Goal: Transaction & Acquisition: Register for event/course

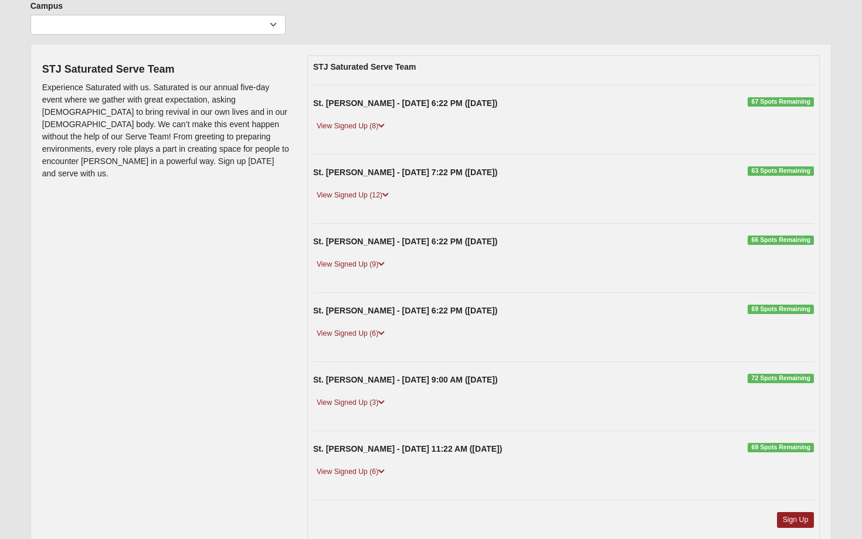
scroll to position [81, 0]
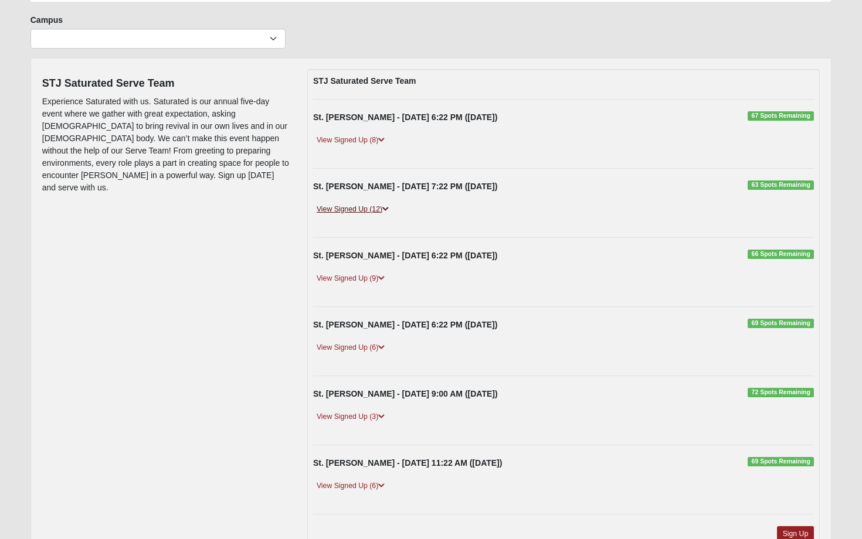
click at [389, 209] on icon at bounding box center [385, 209] width 6 height 7
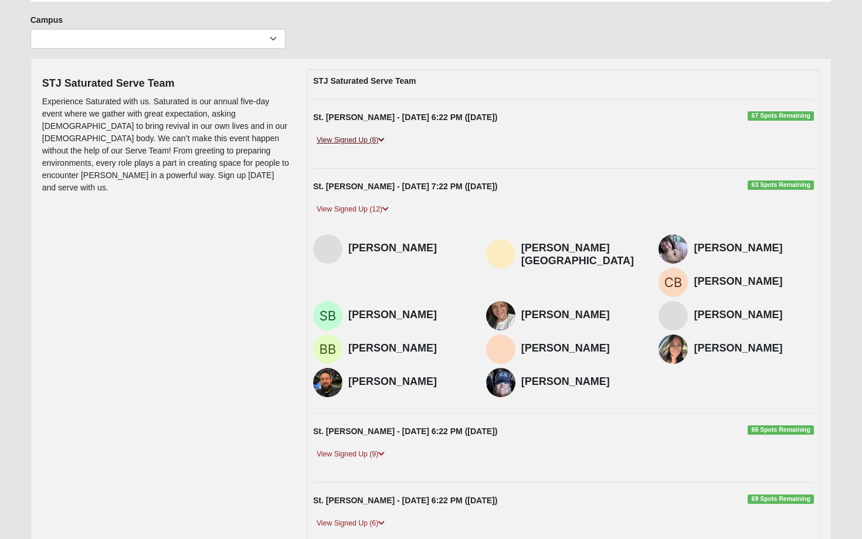
click at [351, 144] on link "View Signed Up (8)" at bounding box center [350, 140] width 75 height 12
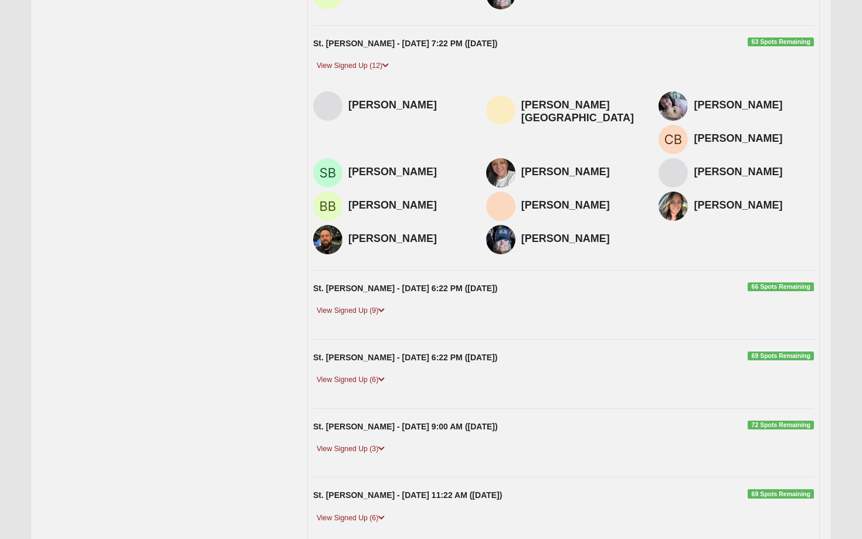
scroll to position [417, 0]
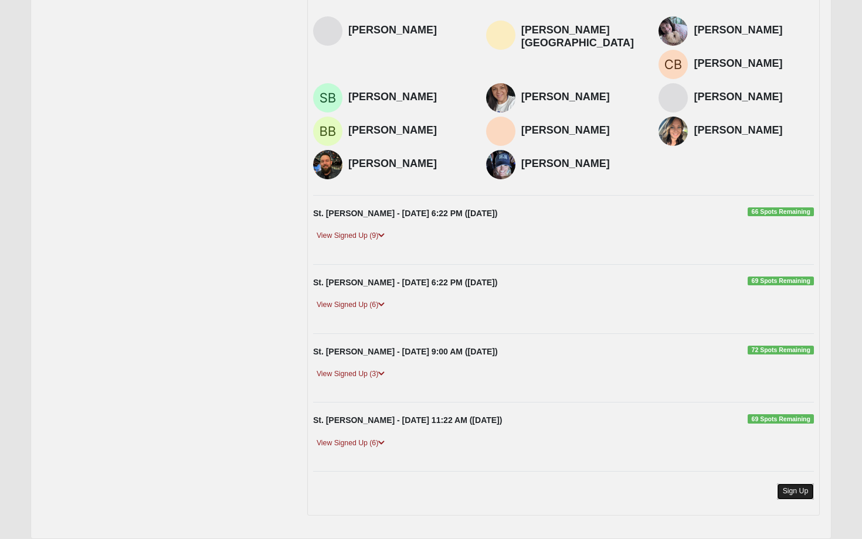
click at [793, 484] on link "Sign Up" at bounding box center [796, 492] width 38 height 16
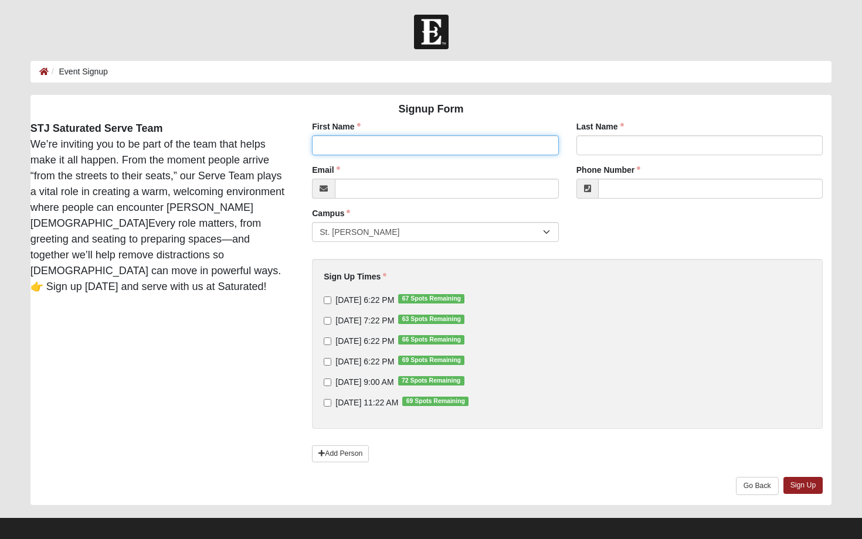
click at [454, 138] on input "First Name" at bounding box center [435, 145] width 247 height 20
type input "[PERSON_NAME]"
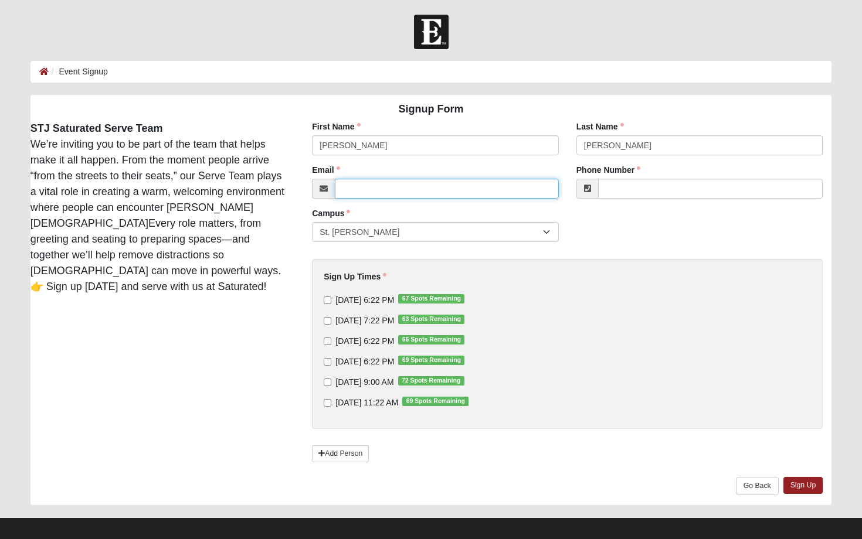
type input "[PERSON_NAME][EMAIL_ADDRESS][PERSON_NAME][DOMAIN_NAME]"
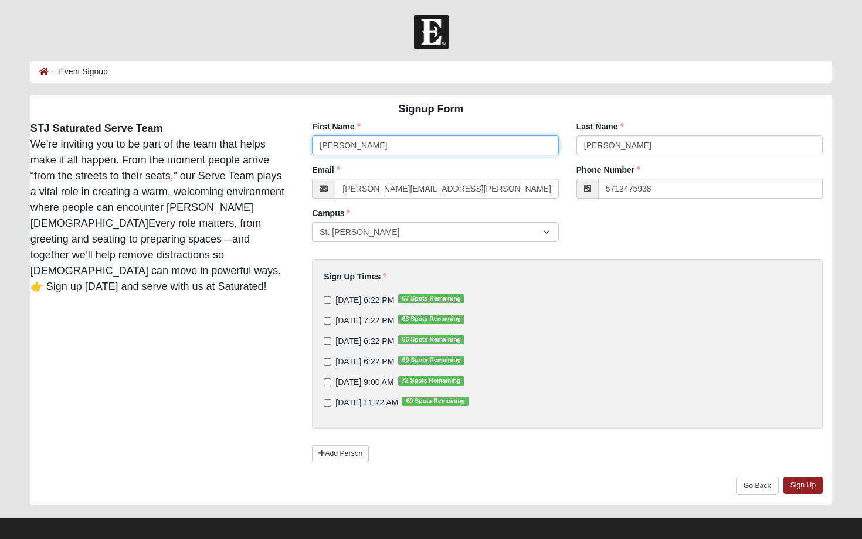
type input "[PHONE_NUMBER]"
click at [296, 312] on div "First Name [PERSON_NAME] First Name is required. Last Name [PERSON_NAME] Last N…" at bounding box center [567, 313] width 546 height 385
click at [329, 321] on input "[DATE] 7:22 PM 63 Spots Remaining" at bounding box center [328, 321] width 8 height 8
checkbox input "true"
click at [329, 339] on input "[DATE] 6:22 PM 66 Spots Remaining" at bounding box center [328, 342] width 8 height 8
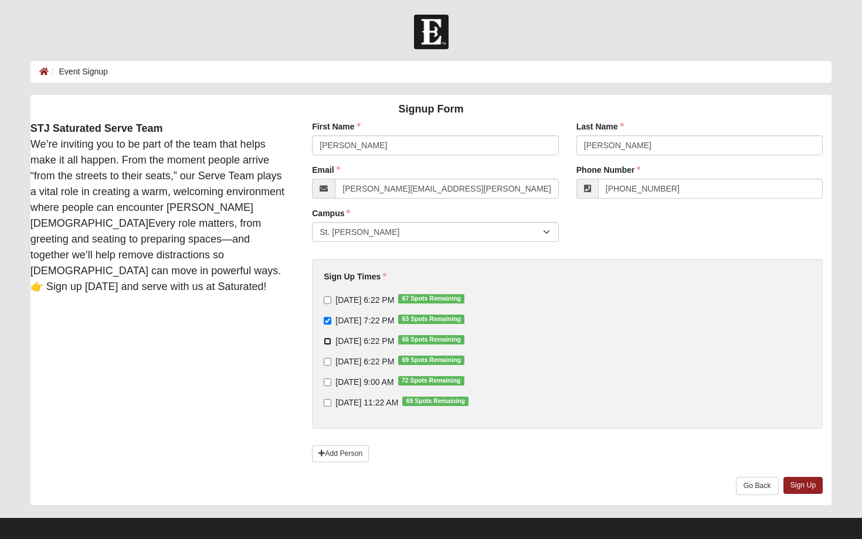
checkbox input "true"
click at [328, 362] on input "[DATE] 6:22 PM 69 Spots Remaining" at bounding box center [328, 362] width 8 height 8
click at [329, 363] on input "[DATE] 6:22 PM 69 Spots Remaining" at bounding box center [328, 362] width 8 height 8
checkbox input "true"
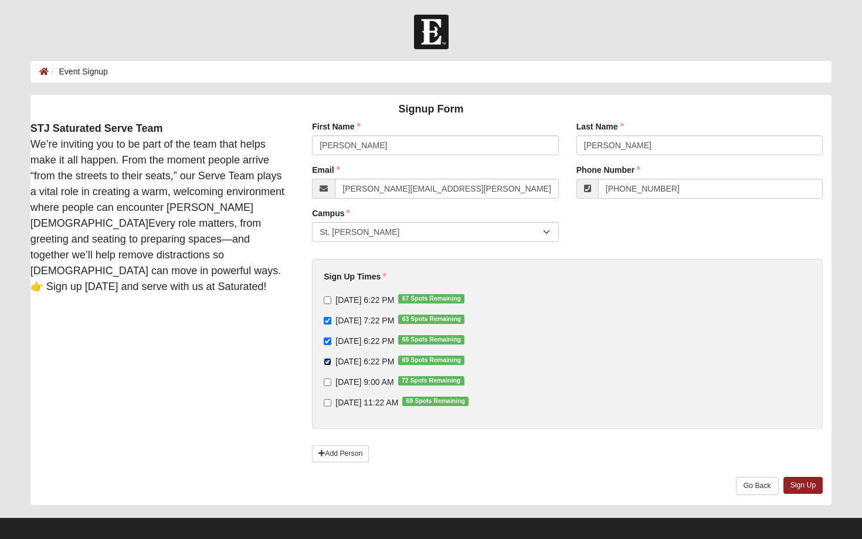
scroll to position [9, 0]
